Goal: Task Accomplishment & Management: Complete application form

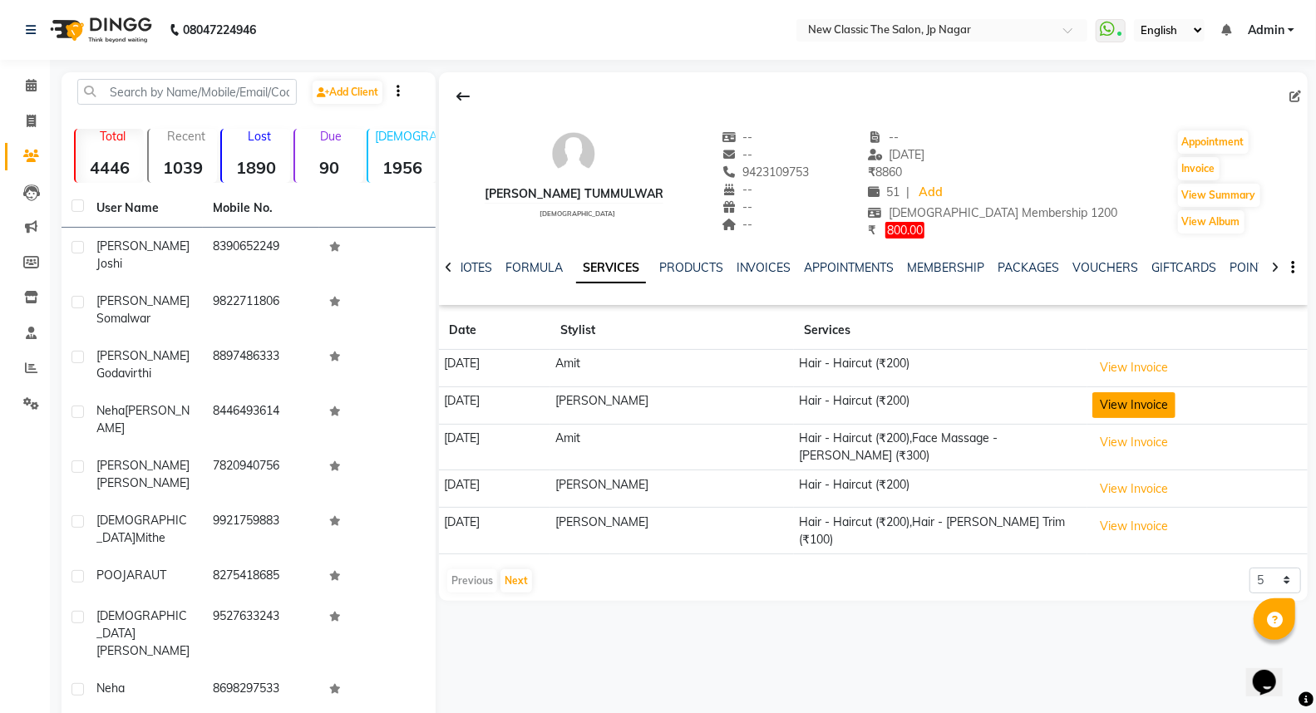
click at [1120, 405] on button "View Invoice" at bounding box center [1133, 405] width 83 height 26
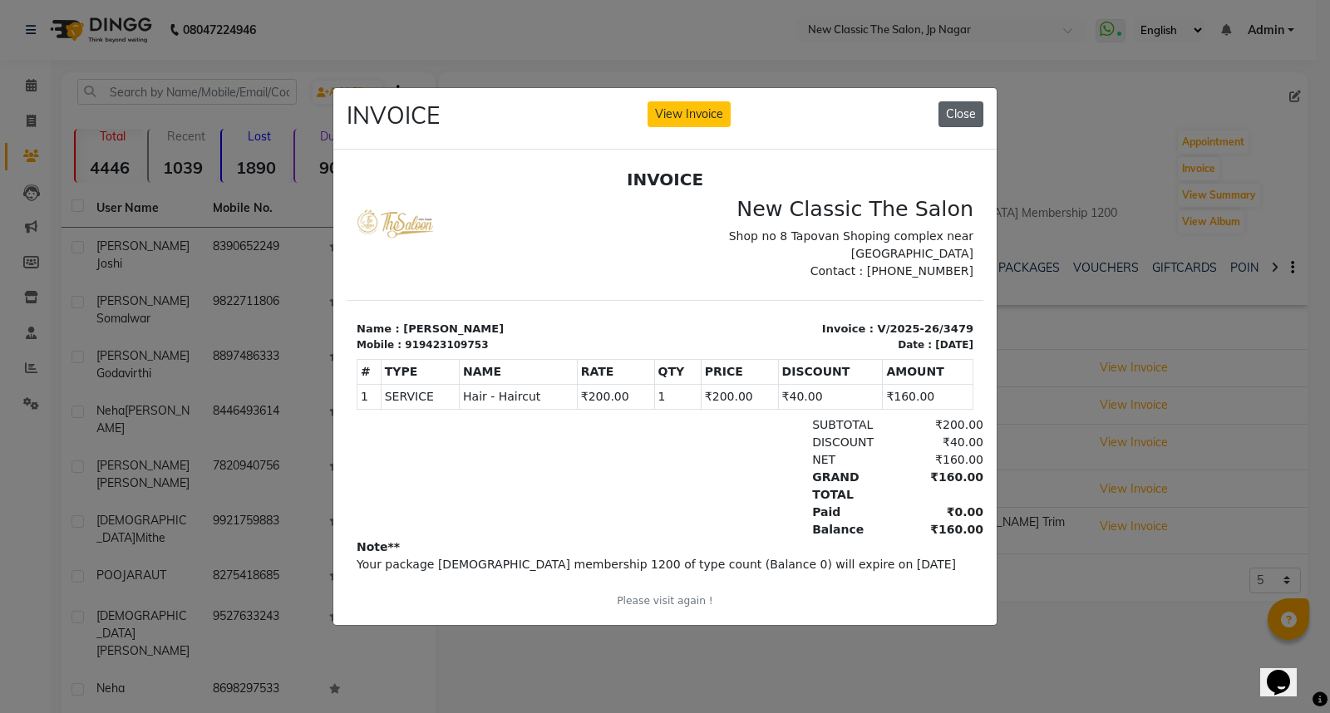
click at [967, 114] on button "Close" at bounding box center [960, 114] width 45 height 26
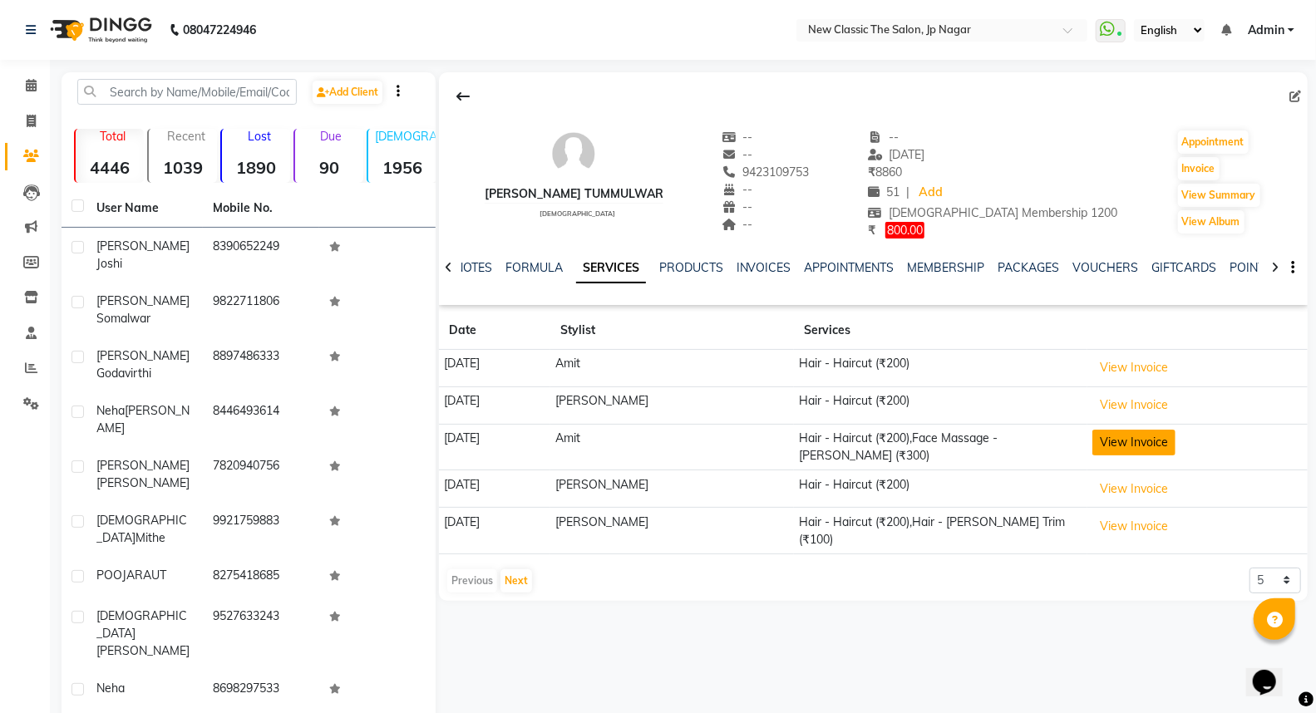
click at [1115, 443] on button "View Invoice" at bounding box center [1133, 443] width 83 height 26
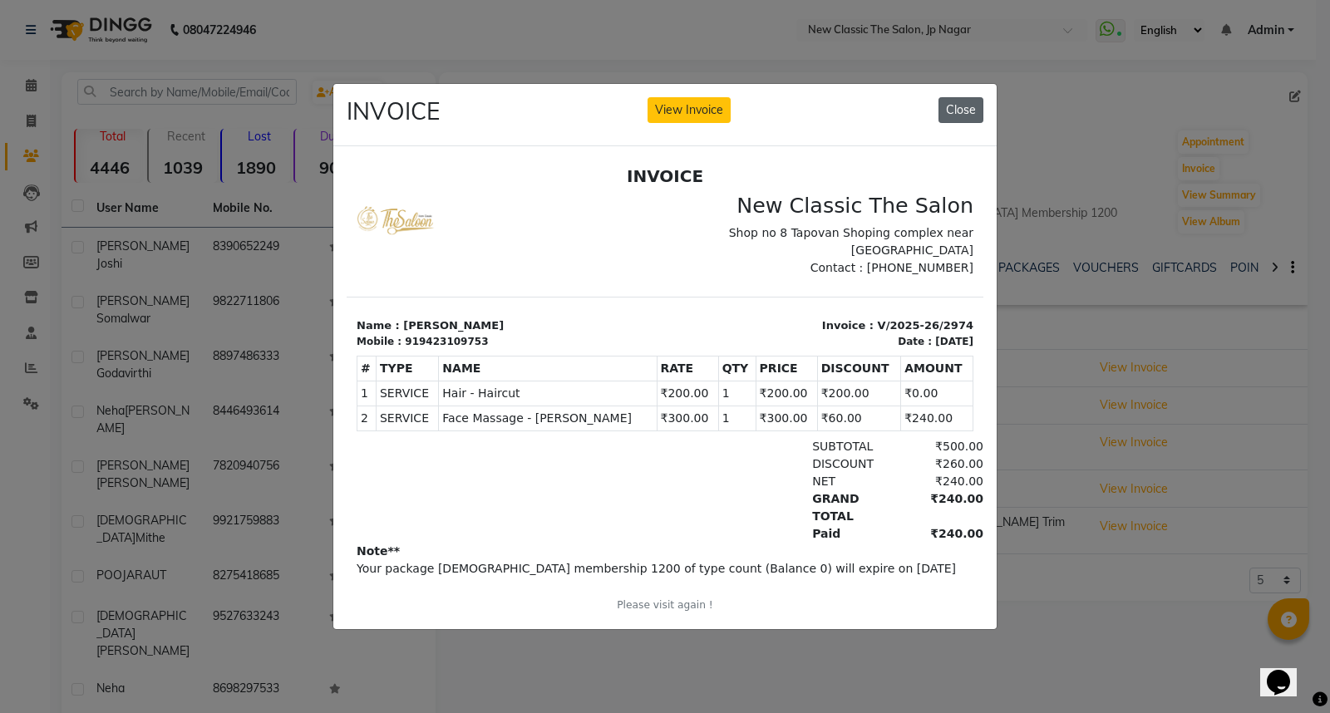
click at [949, 101] on button "Close" at bounding box center [960, 110] width 45 height 26
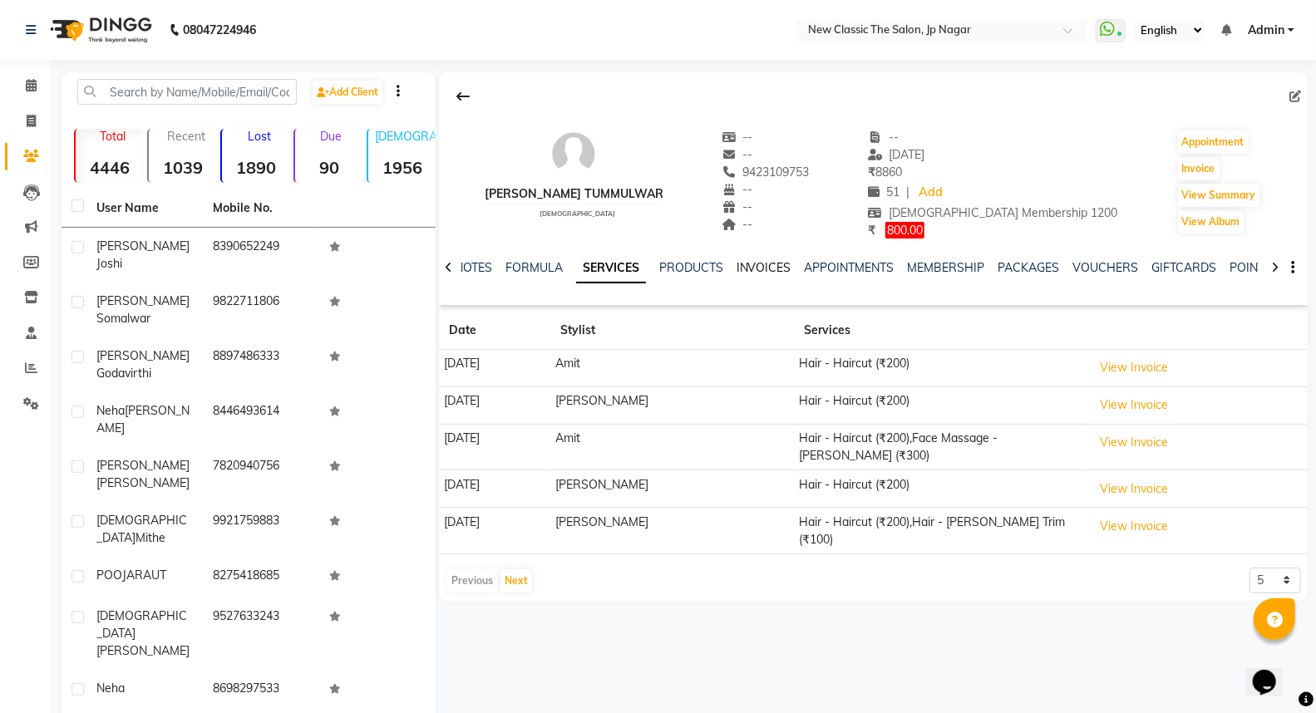
click at [749, 268] on link "INVOICES" at bounding box center [763, 267] width 55 height 15
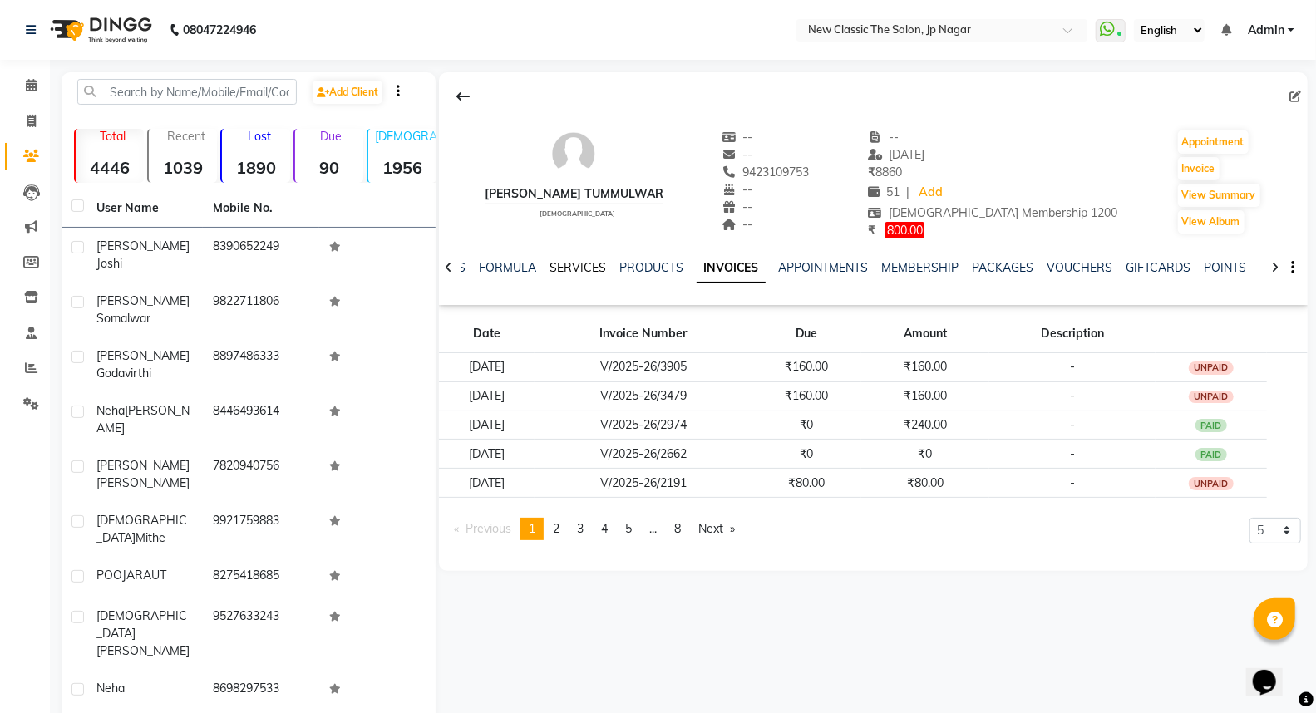
click at [579, 266] on link "SERVICES" at bounding box center [577, 267] width 57 height 15
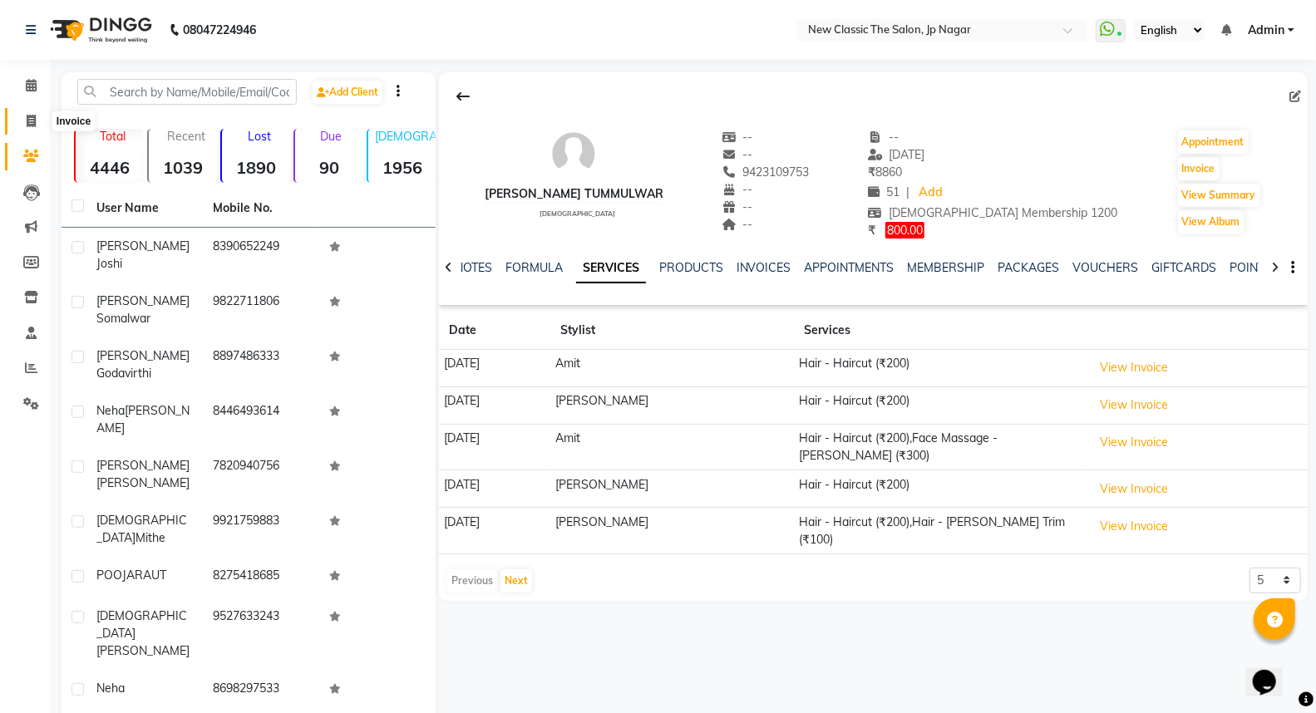
click at [29, 120] on icon at bounding box center [31, 121] width 9 height 12
select select "4678"
select select "service"
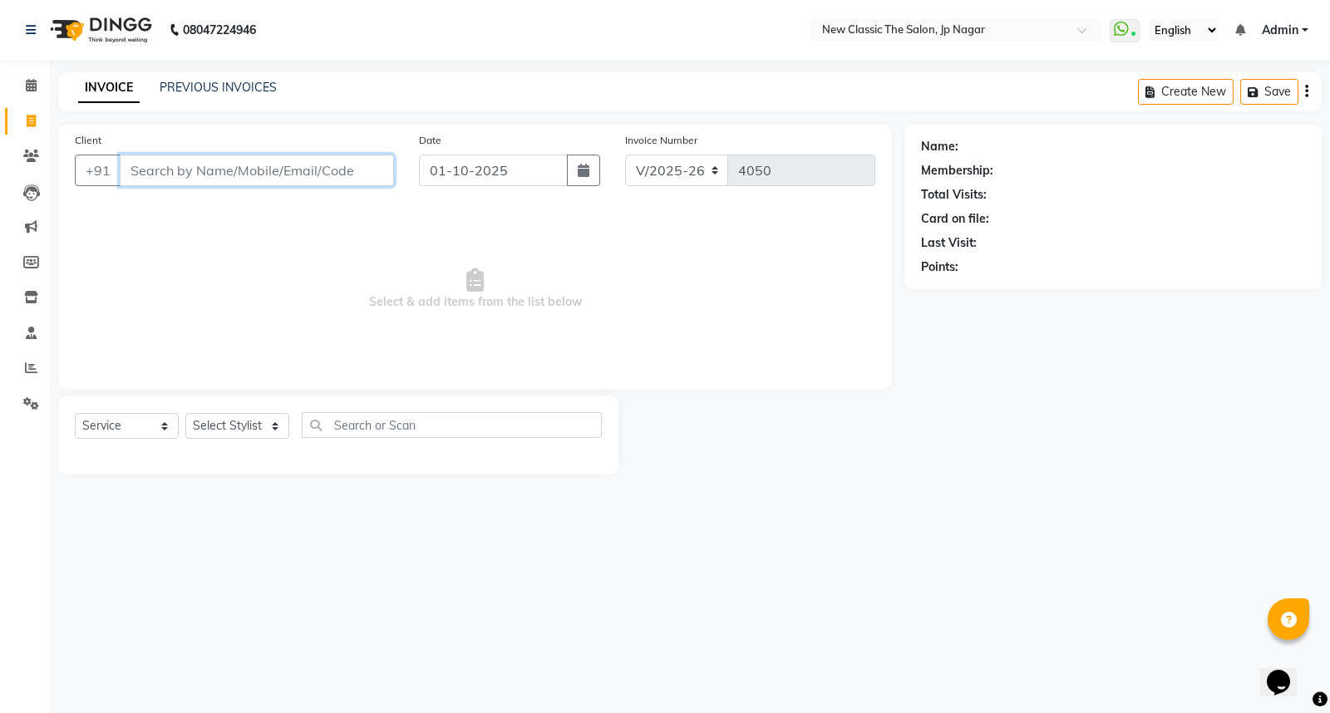
click at [251, 172] on input "Client" at bounding box center [257, 171] width 274 height 32
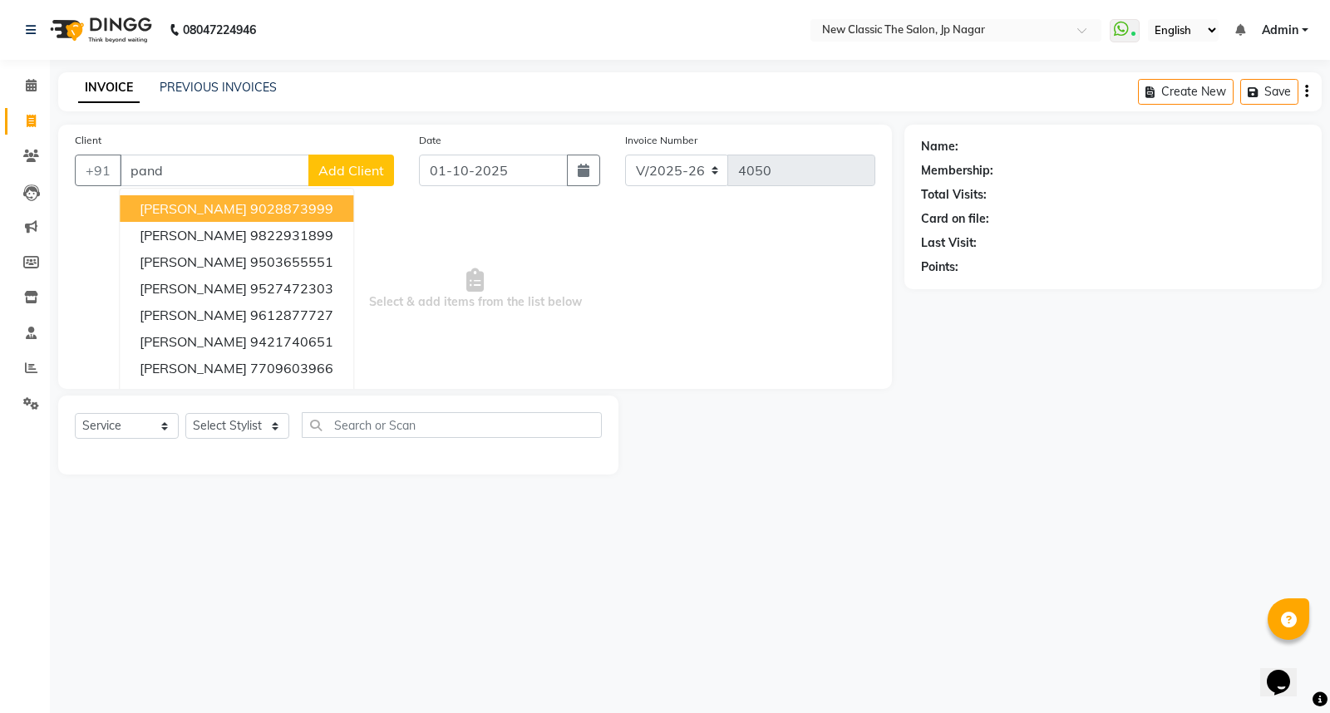
click at [266, 148] on div "Client +91 pand [PERSON_NAME] 9028873999 [PERSON_NAME] 9822931899 [PERSON_NAME]…" at bounding box center [234, 165] width 344 height 68
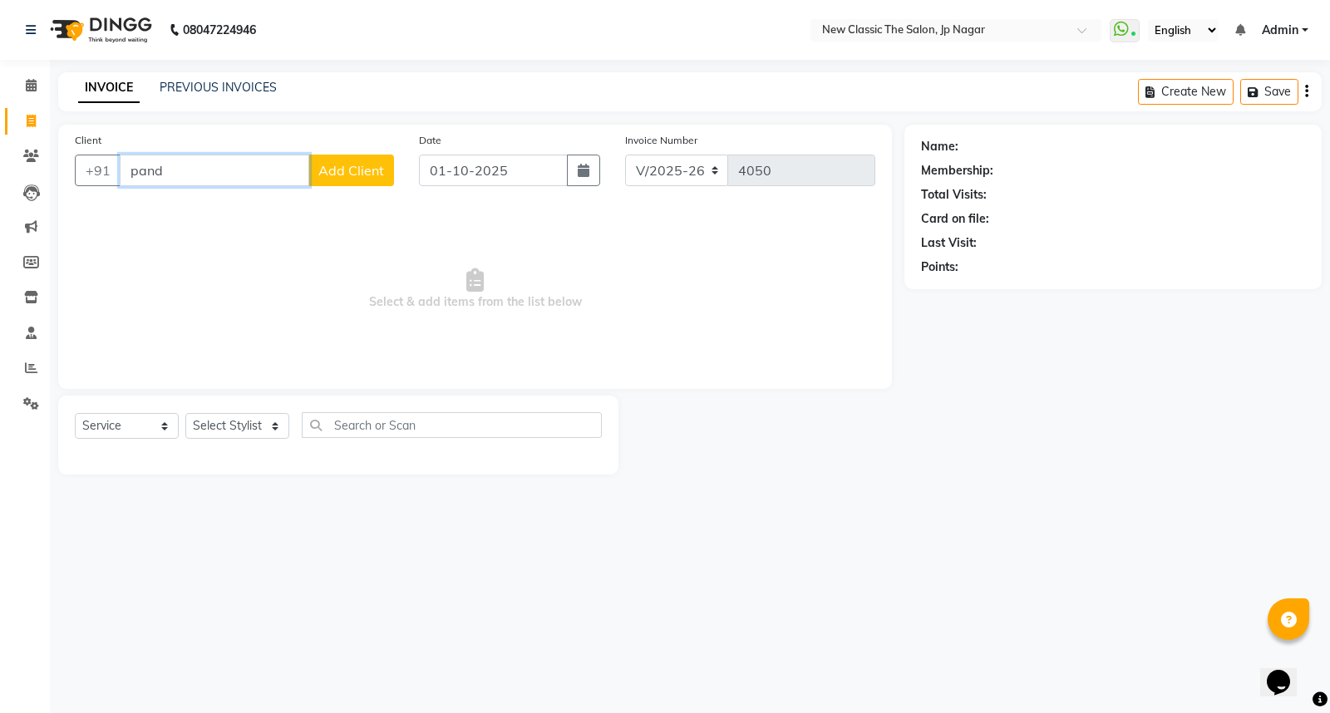
click at [254, 178] on input "pand" at bounding box center [215, 171] width 190 height 32
type input "p"
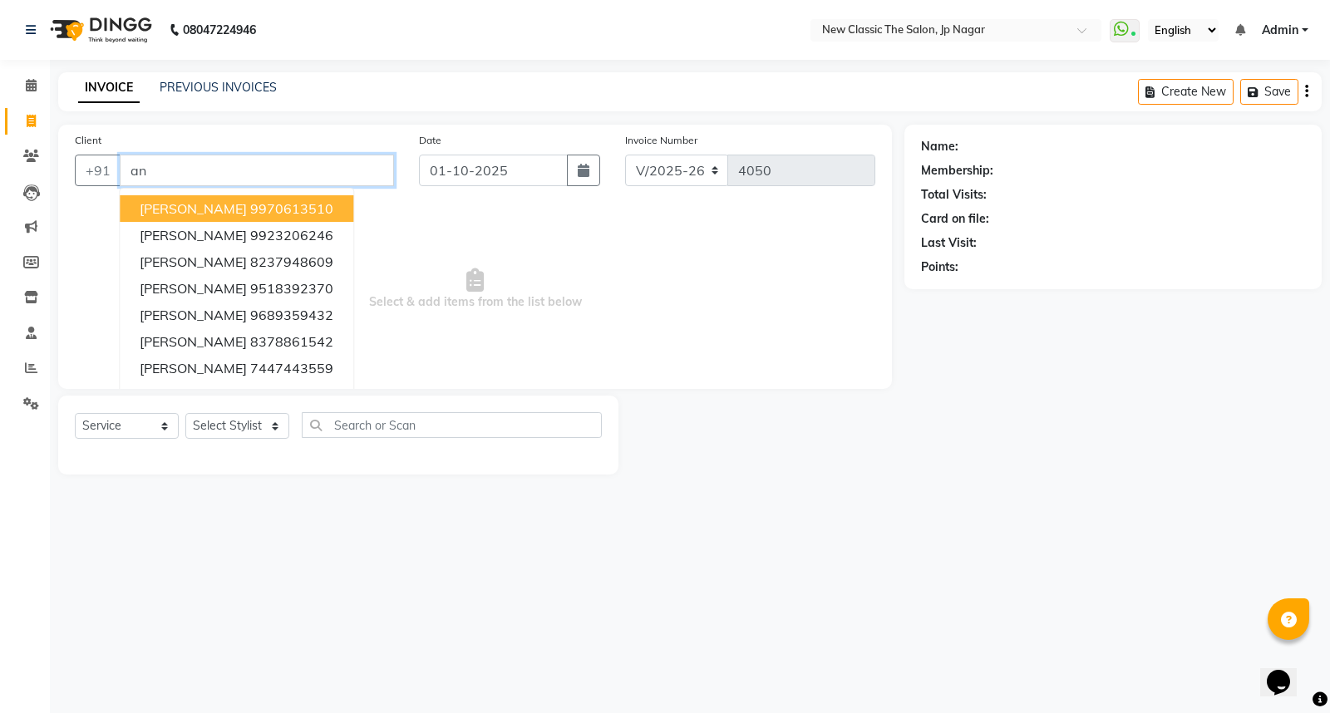
type input "a"
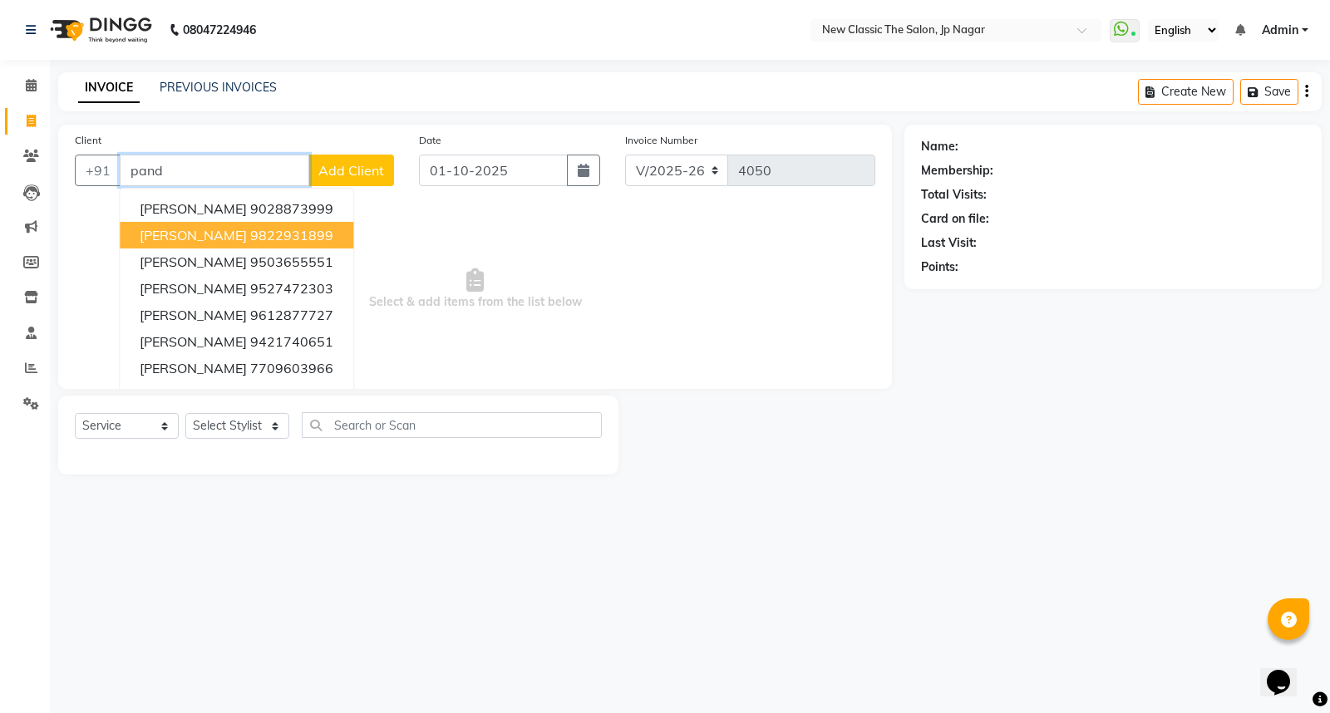
click at [214, 161] on input "pand" at bounding box center [215, 171] width 190 height 32
type input "p"
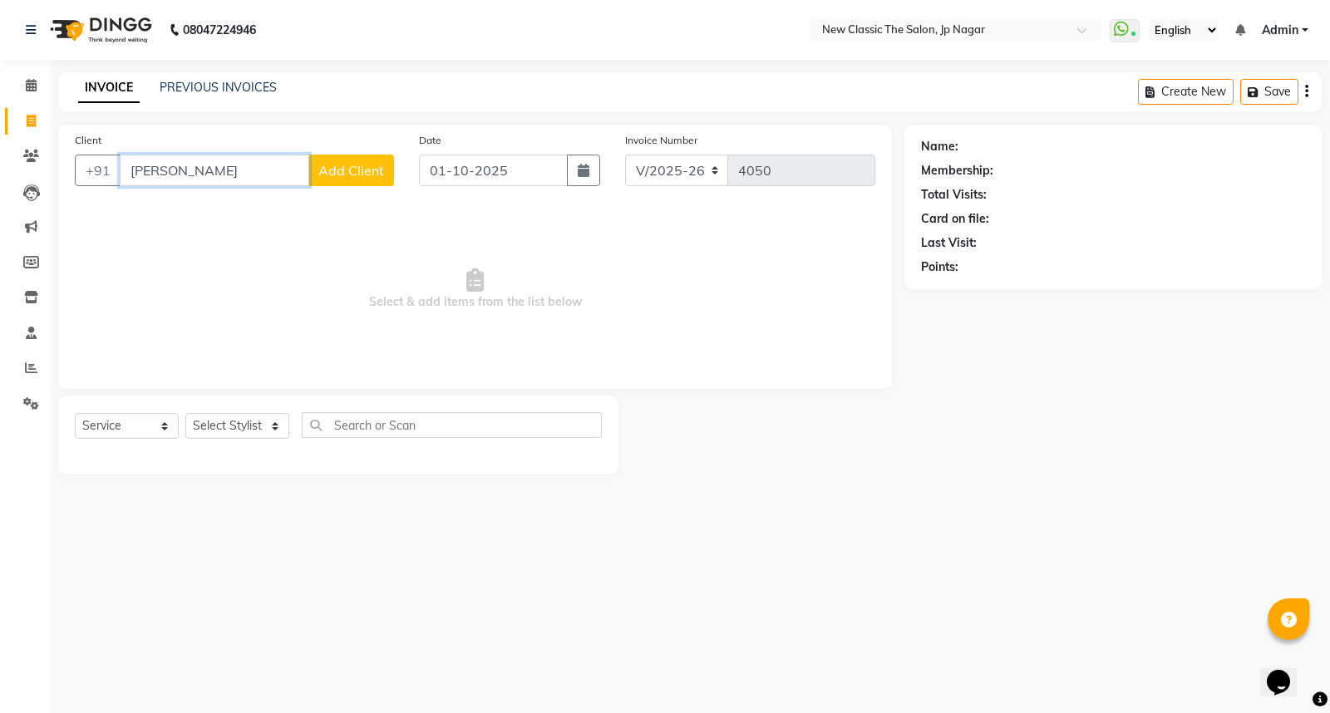
click at [175, 173] on input "[PERSON_NAME]" at bounding box center [215, 171] width 190 height 32
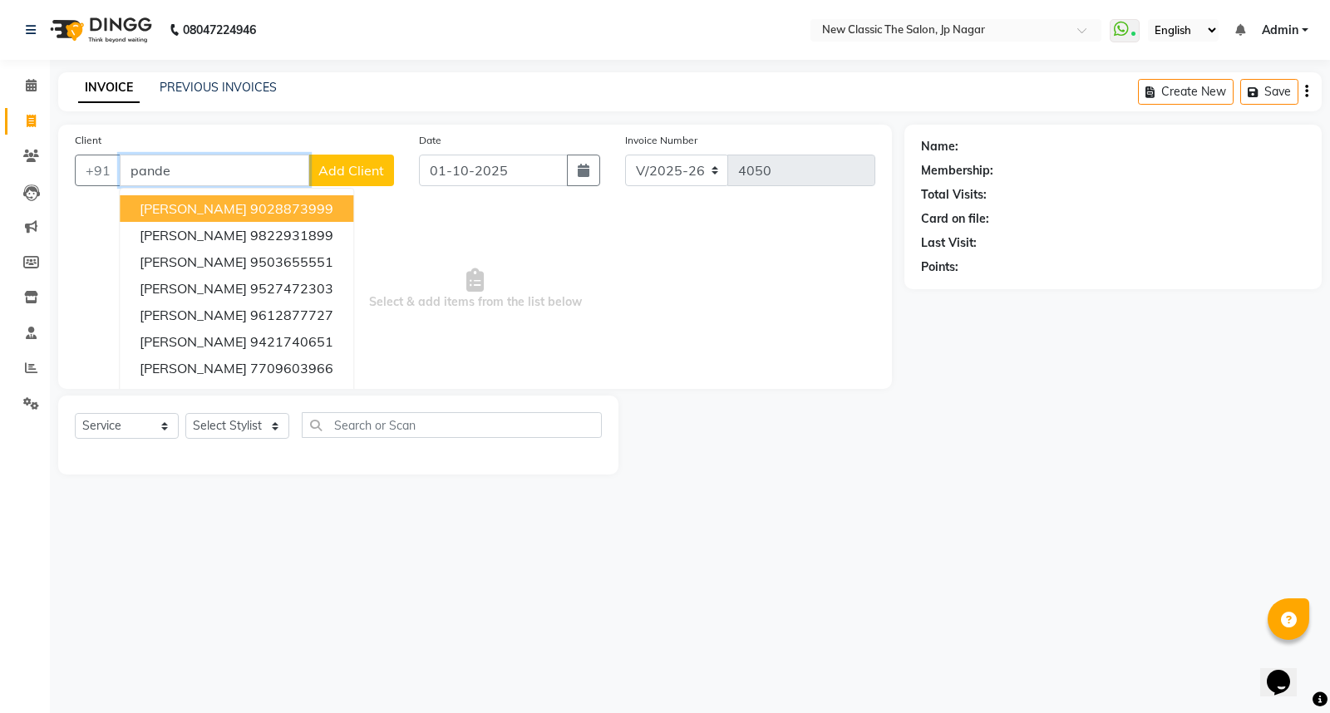
click at [250, 209] on ngb-highlight "9028873999" at bounding box center [291, 208] width 83 height 17
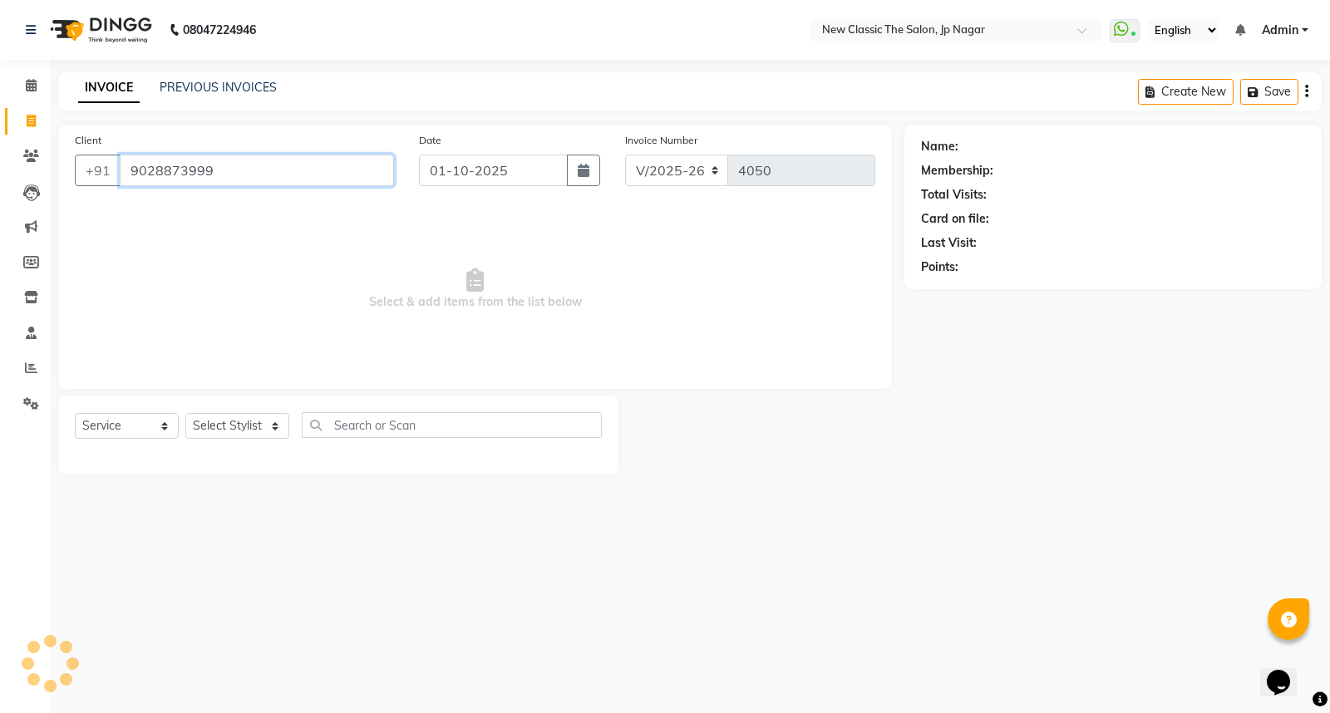
type input "9028873999"
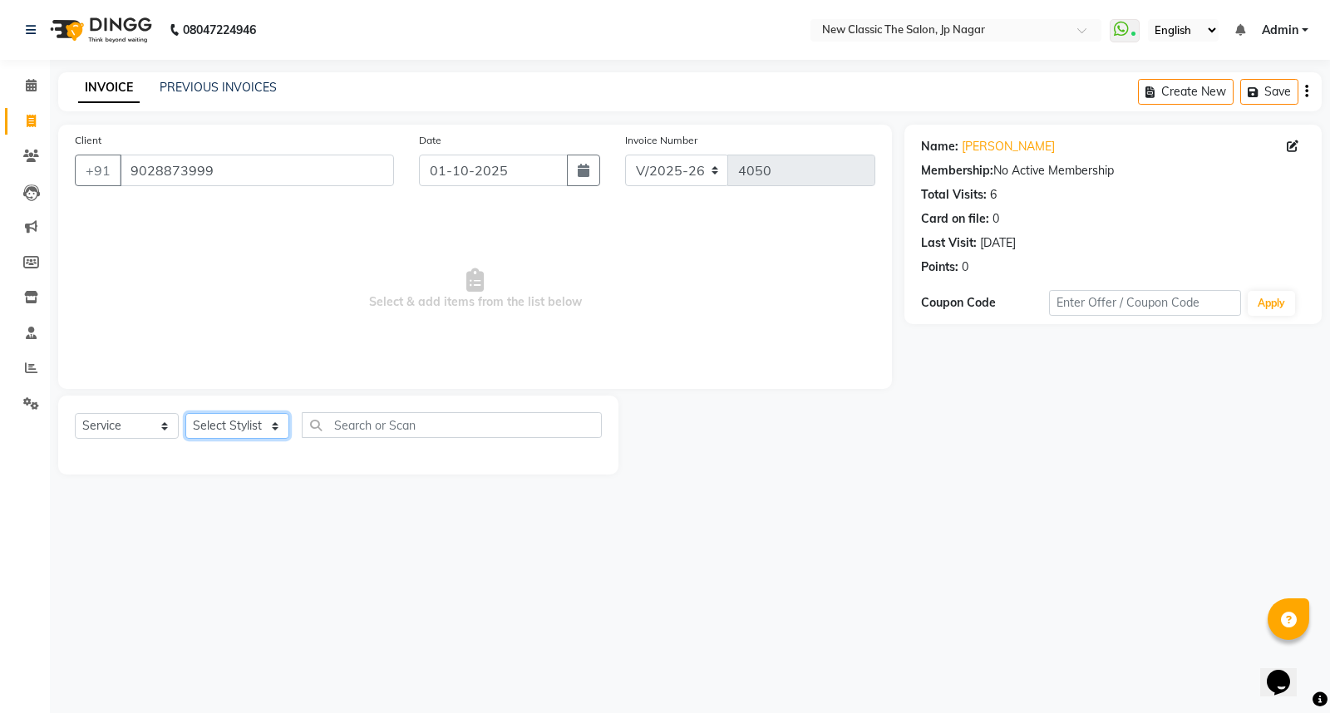
click at [231, 419] on select "Select Stylist Amit [PERSON_NAME] [PERSON_NAME] [PERSON_NAME] Manager [PERSON_N…" at bounding box center [237, 426] width 104 height 26
select select "27628"
click at [185, 414] on select "Select Stylist Amit [PERSON_NAME] [PERSON_NAME] [PERSON_NAME] Manager [PERSON_N…" at bounding box center [237, 426] width 104 height 26
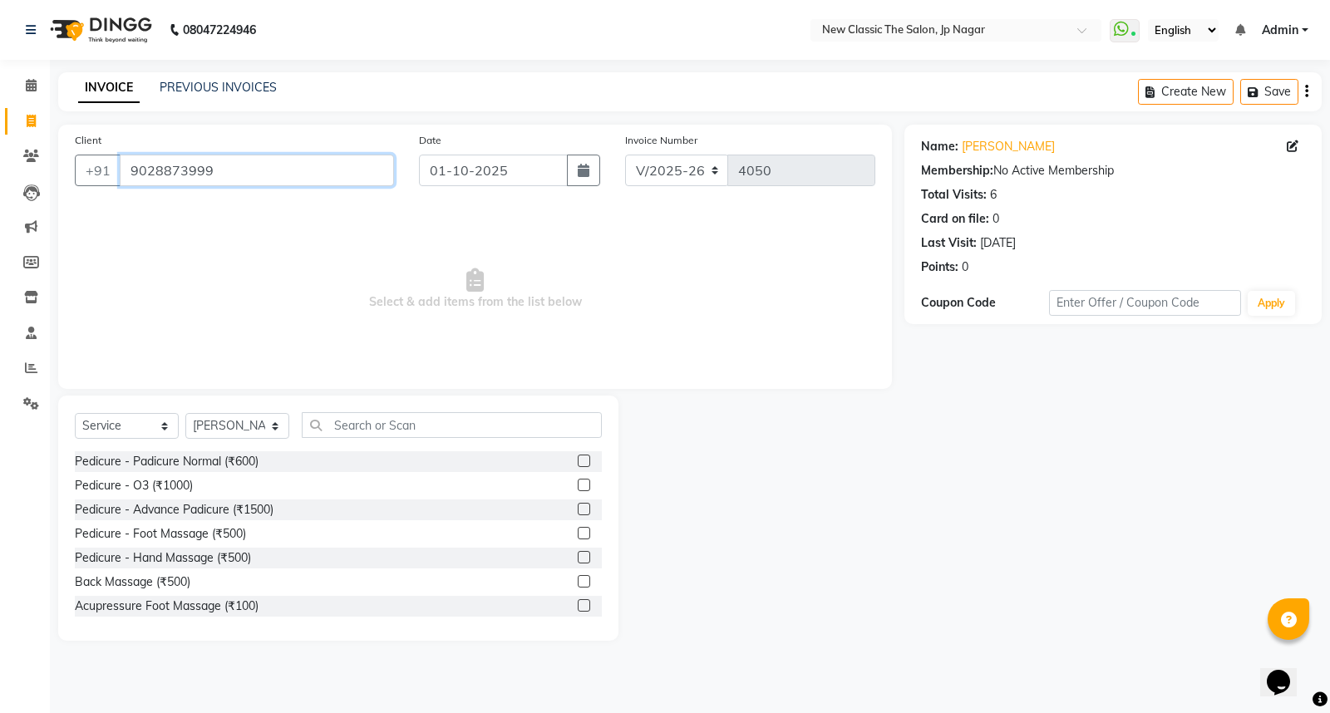
click at [297, 161] on input "9028873999" at bounding box center [257, 171] width 274 height 32
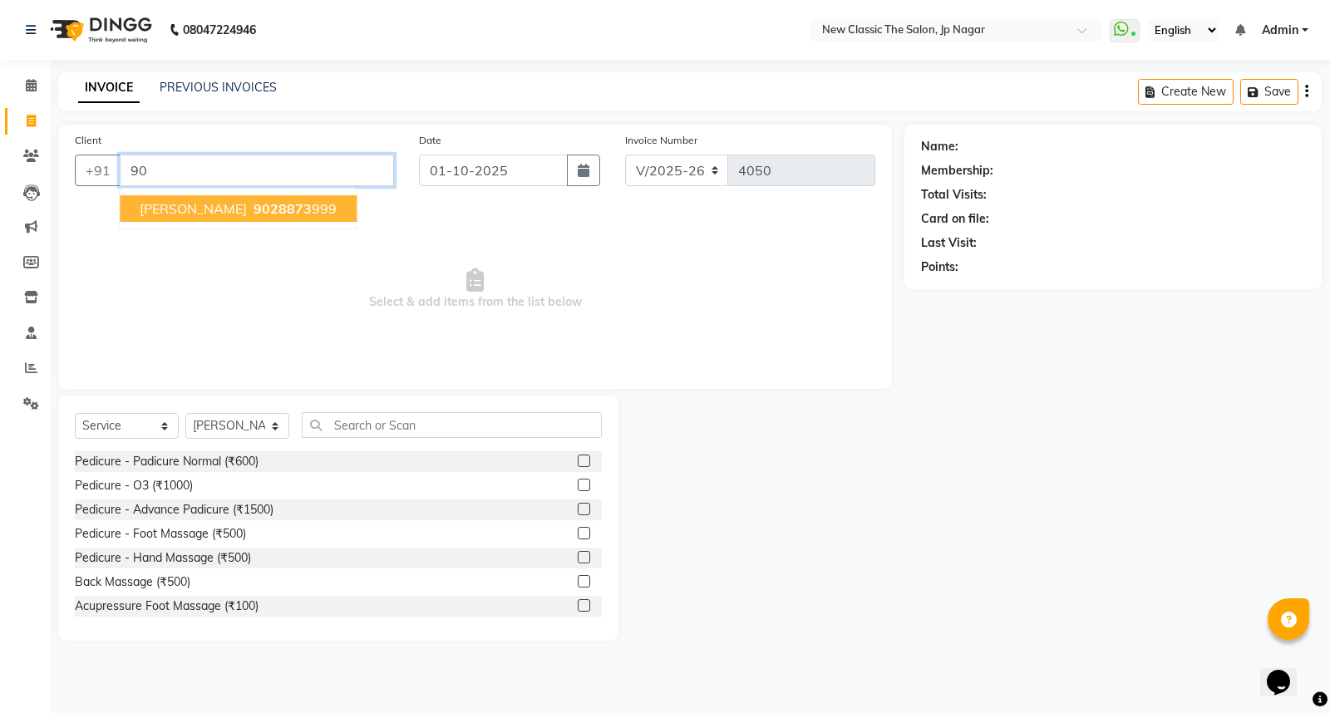
type input "9"
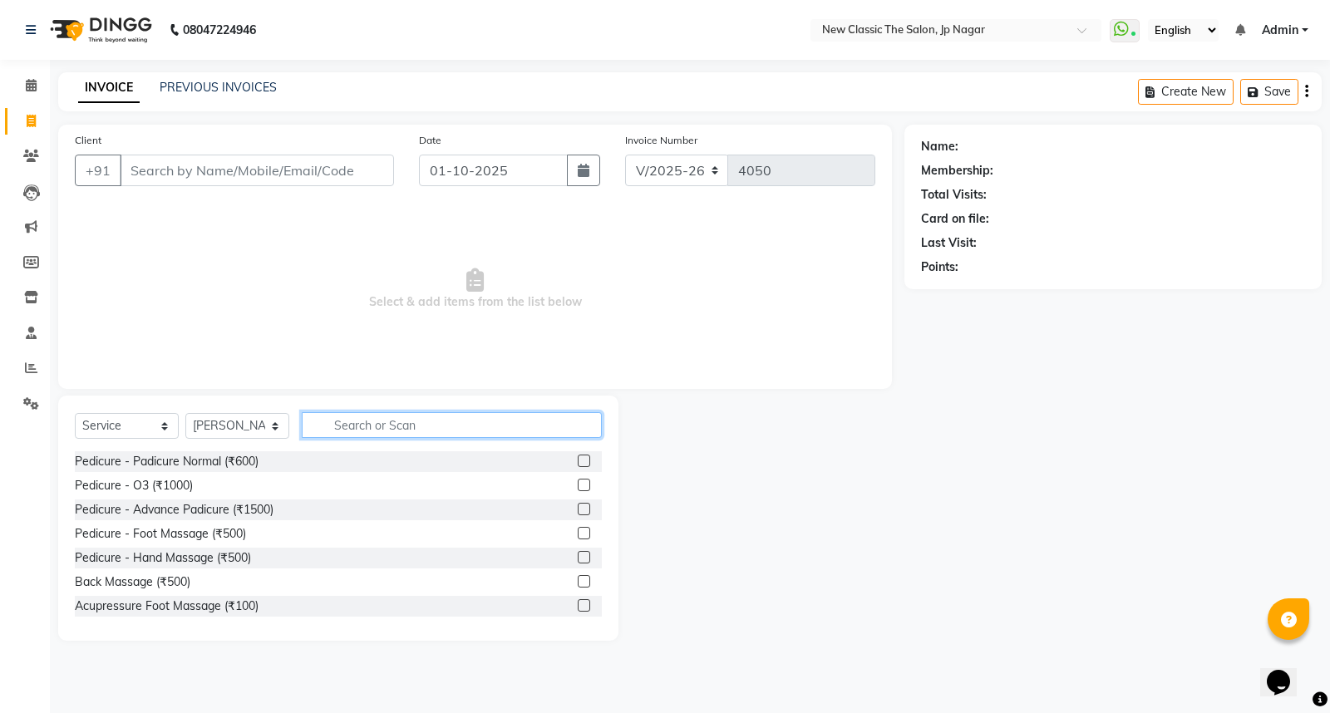
click at [436, 435] on input "text" at bounding box center [452, 425] width 300 height 26
type input "e"
